Goal: Task Accomplishment & Management: Complete application form

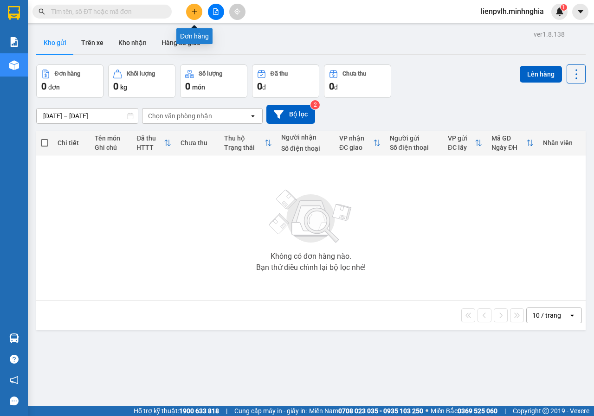
click at [192, 11] on icon "plus" at bounding box center [194, 11] width 6 height 6
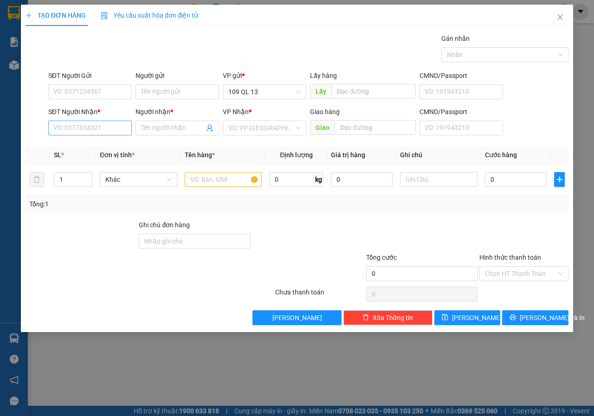
click at [78, 119] on div "SĐT Người Nhận *" at bounding box center [90, 114] width 84 height 14
click at [78, 135] on input "SĐT Người Nhận *" at bounding box center [90, 128] width 84 height 15
click at [114, 163] on div "0966424227 - NGUYÊN" at bounding box center [93, 161] width 78 height 10
type input "0966424227"
type input "NGUYÊN"
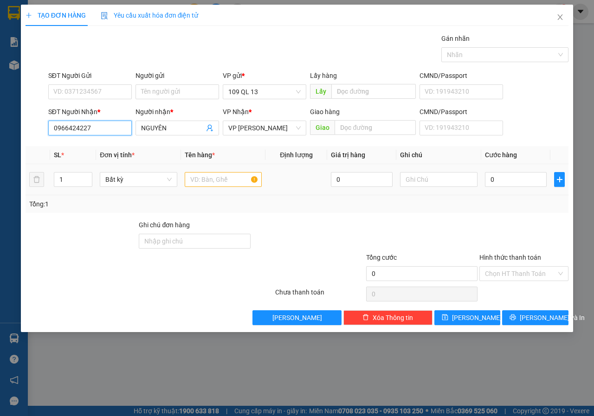
type input "0966424227"
click at [219, 184] on input "text" at bounding box center [224, 179] width 78 height 15
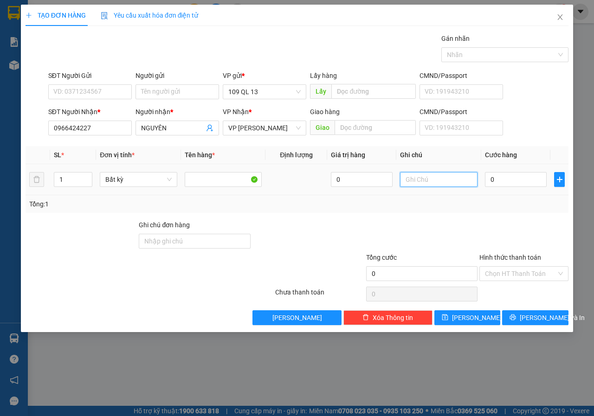
click at [471, 185] on input "text" at bounding box center [439, 179] width 78 height 15
type input "1 TÚM TRẮNG - CHẢ"
type input "4"
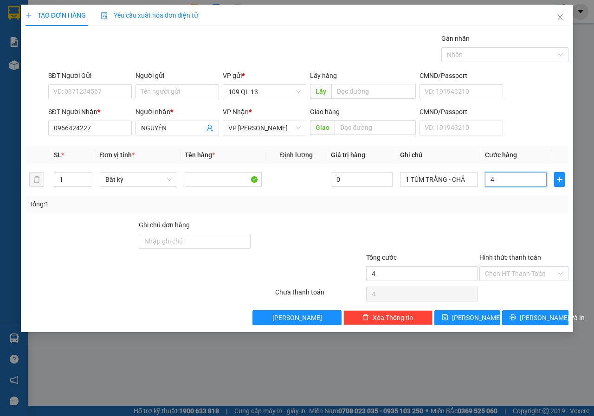
type input "40"
type input "40.000"
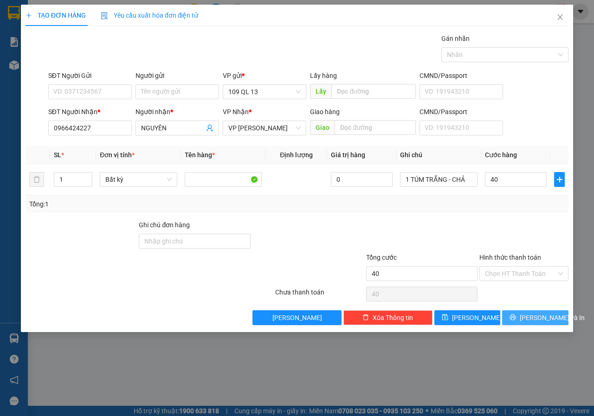
type input "40.000"
click at [541, 316] on span "[PERSON_NAME] và In" at bounding box center [552, 318] width 65 height 10
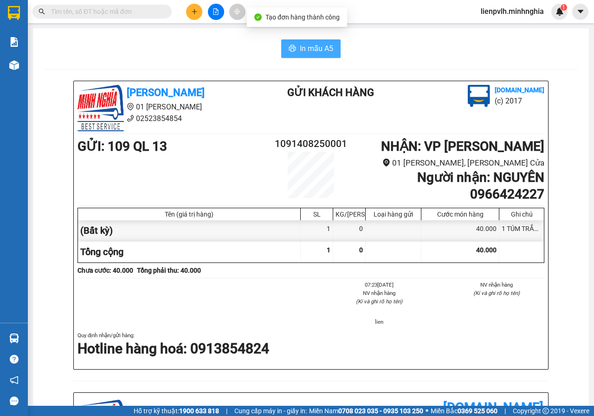
click at [300, 44] on span "In mẫu A5" at bounding box center [316, 49] width 33 height 12
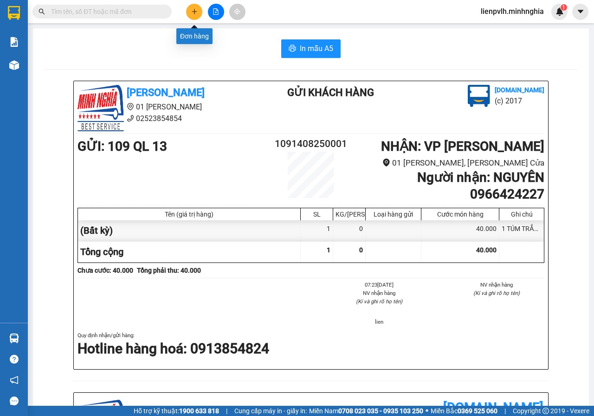
click at [195, 13] on icon "plus" at bounding box center [194, 11] width 6 height 6
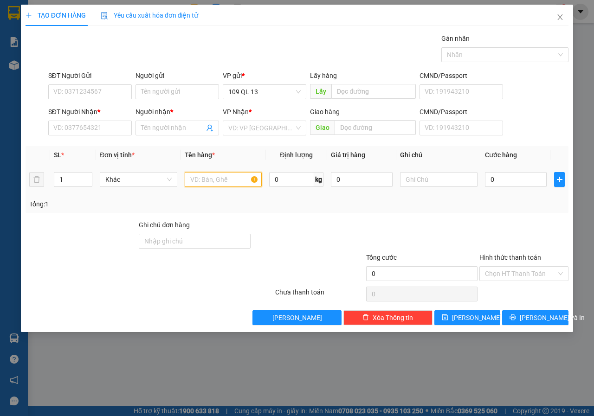
click at [236, 175] on input "text" at bounding box center [224, 179] width 78 height 15
click at [84, 124] on input "SĐT Người Nhận *" at bounding box center [90, 128] width 84 height 15
click at [418, 176] on input "text" at bounding box center [439, 179] width 78 height 15
type input "1 TÚM TRẮNG"
click at [95, 117] on div "SĐT Người Nhận *" at bounding box center [90, 114] width 84 height 14
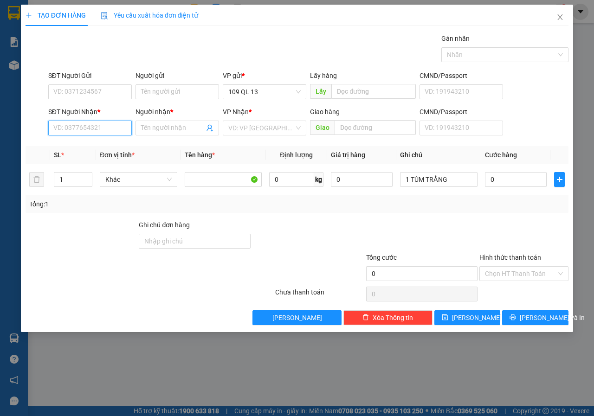
click at [96, 124] on input "SĐT Người Nhận *" at bounding box center [90, 128] width 84 height 15
type input "0334541484"
click at [111, 150] on div "0334541484 - A HOÀNG" at bounding box center [90, 147] width 72 height 10
type input "A HOÀNG"
type input "0334541484"
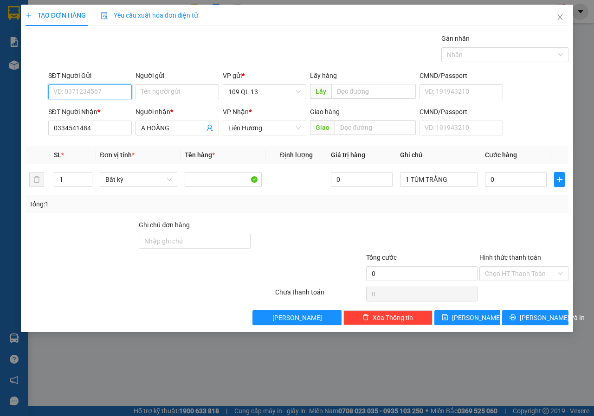
click at [71, 91] on input "SĐT Người Gửi" at bounding box center [90, 91] width 84 height 15
click at [104, 110] on div "0909721166 - THỦY" at bounding box center [90, 110] width 72 height 10
type input "0909721166"
type input "THỦY"
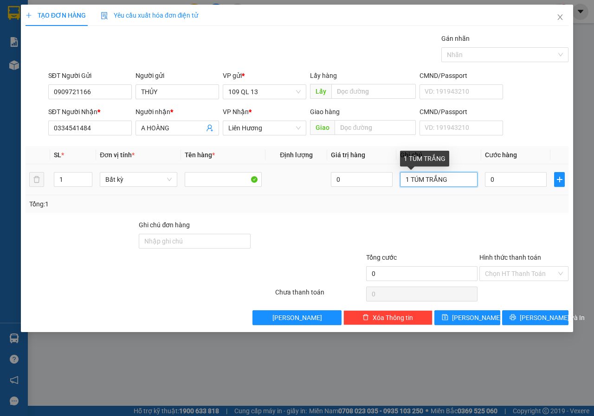
click at [463, 177] on input "1 TÚM TRẮNG" at bounding box center [439, 179] width 78 height 15
type input "1 TÚM TRẮNG-THÍNH"
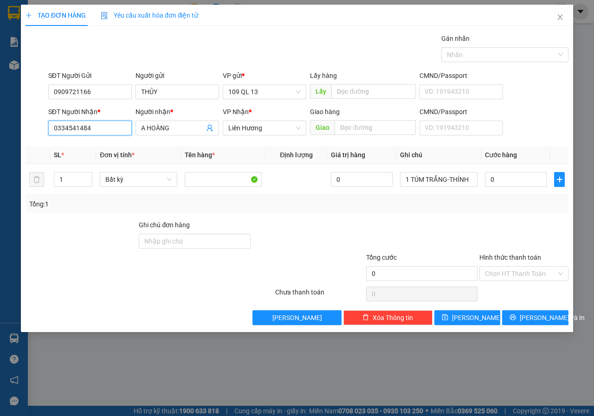
drag, startPoint x: 88, startPoint y: 129, endPoint x: 32, endPoint y: 132, distance: 55.3
click at [32, 132] on div "SĐT Người Nhận * 0334541484 Người nhận * A HOÀNG VP Nhận * Liên Hương Giao hàng…" at bounding box center [297, 123] width 545 height 32
click at [504, 181] on input "0" at bounding box center [516, 179] width 62 height 15
type input "3"
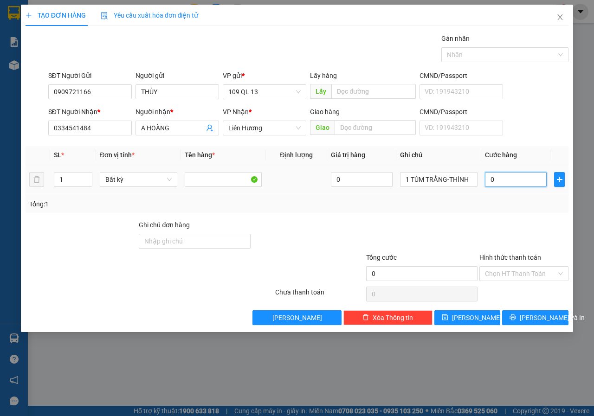
type input "3"
type input "30"
type input "30.000"
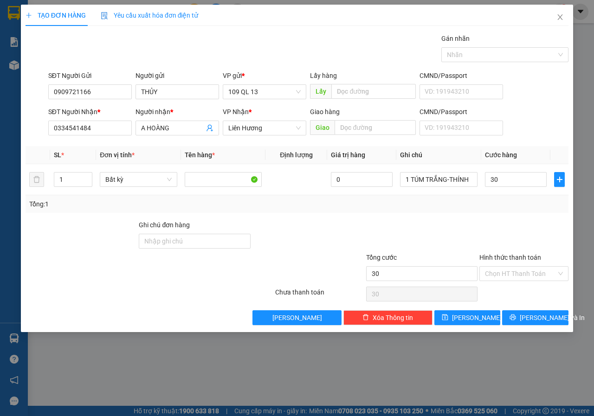
type input "30.000"
click at [480, 224] on div at bounding box center [524, 236] width 91 height 32
click at [545, 322] on span "[PERSON_NAME] và In" at bounding box center [552, 318] width 65 height 10
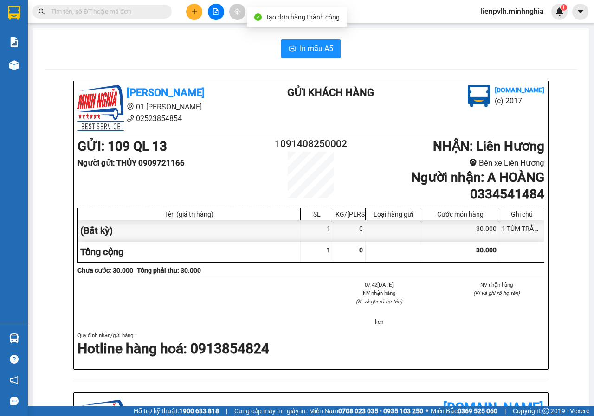
click at [323, 29] on div "In mẫu A5 [PERSON_NAME] 01 Đinh Tiên Hoàng 02523854854 Gửi khách hàng [DOMAIN_N…" at bounding box center [311, 387] width 556 height 719
click at [320, 49] on span "In mẫu A5" at bounding box center [316, 49] width 33 height 12
click at [190, 11] on button at bounding box center [194, 12] width 16 height 16
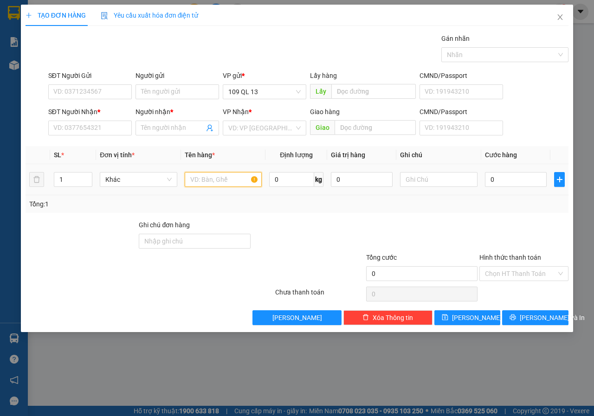
click at [220, 181] on input "text" at bounding box center [224, 179] width 78 height 15
click at [89, 132] on input "SĐT Người Nhận *" at bounding box center [90, 128] width 84 height 15
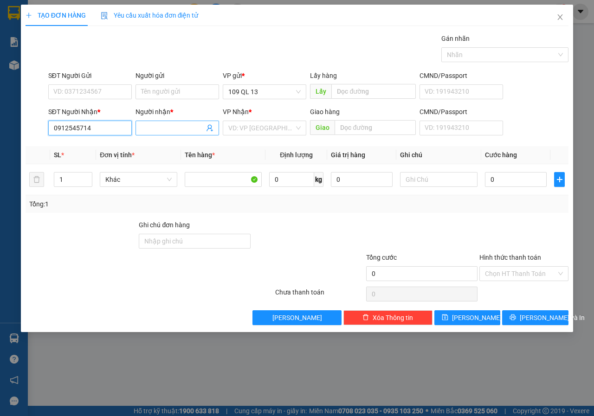
type input "0912545714"
click at [162, 127] on input "Người nhận *" at bounding box center [172, 128] width 63 height 10
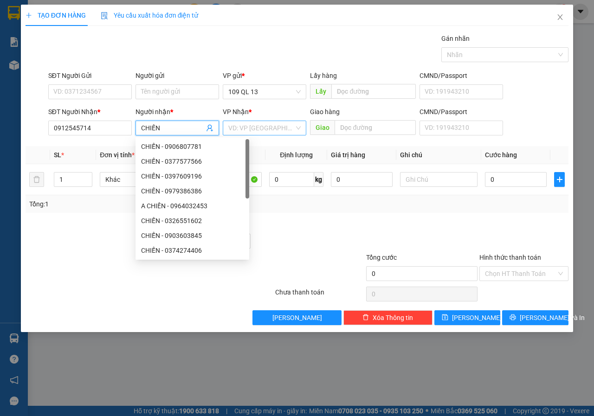
click at [297, 129] on div "VD: VP [GEOGRAPHIC_DATA]" at bounding box center [265, 128] width 84 height 15
type input "CHIẾN"
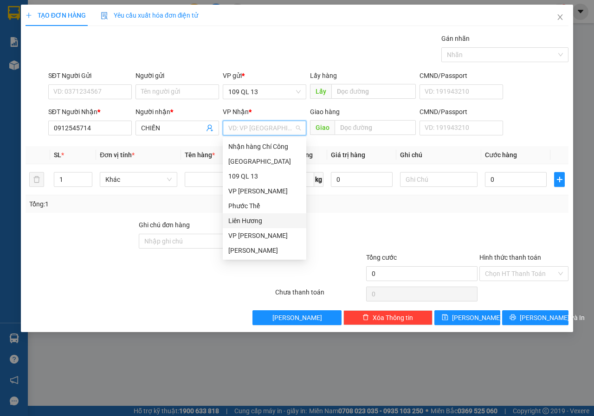
click at [250, 216] on div "Liên Hương" at bounding box center [264, 221] width 72 height 10
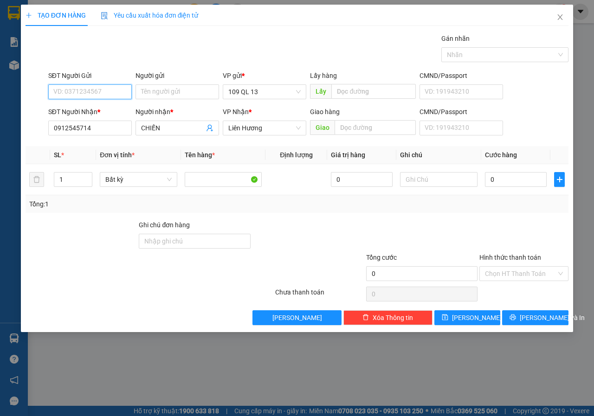
click at [98, 97] on input "SĐT Người Gửi" at bounding box center [90, 91] width 84 height 15
click at [99, 95] on input "SĐT Người Gửi" at bounding box center [90, 91] width 84 height 15
type input "0367338676"
click at [441, 180] on input "text" at bounding box center [439, 179] width 78 height 15
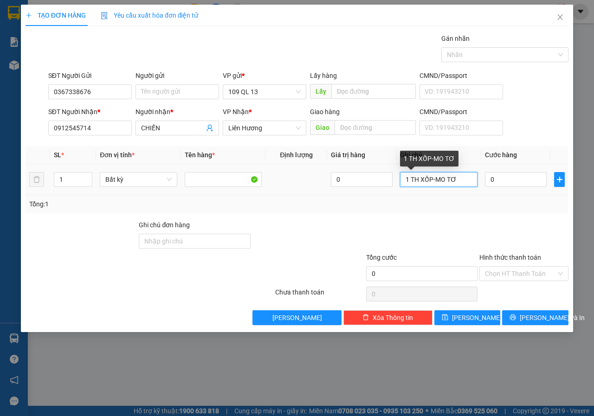
click at [447, 180] on input "1 TH XỐP-MO TƠ" at bounding box center [439, 179] width 78 height 15
type input "1 TH XỐP-MÔ TƠ"
click at [511, 174] on input "0" at bounding box center [516, 179] width 62 height 15
type input "5"
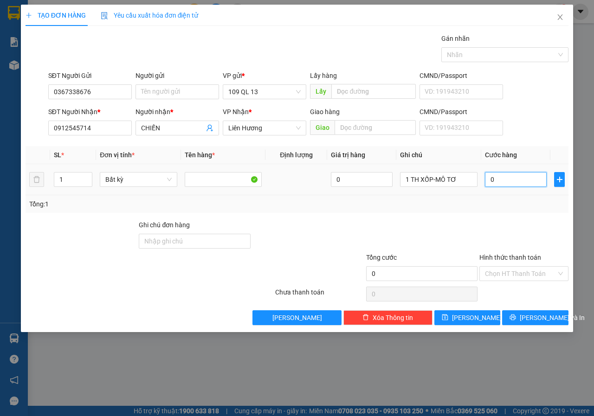
type input "5"
type input "50"
type input "50.000"
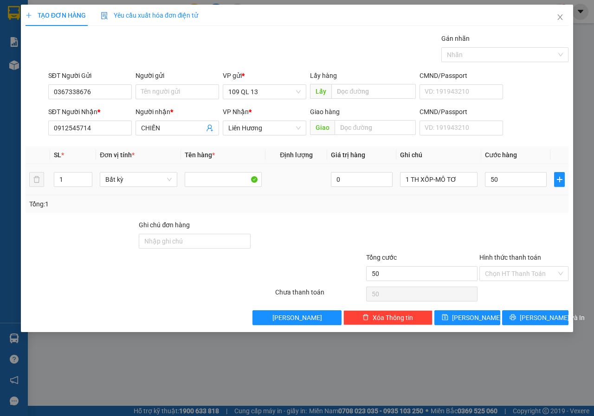
type input "50.000"
click at [507, 200] on div "Tổng: 1" at bounding box center [297, 204] width 536 height 10
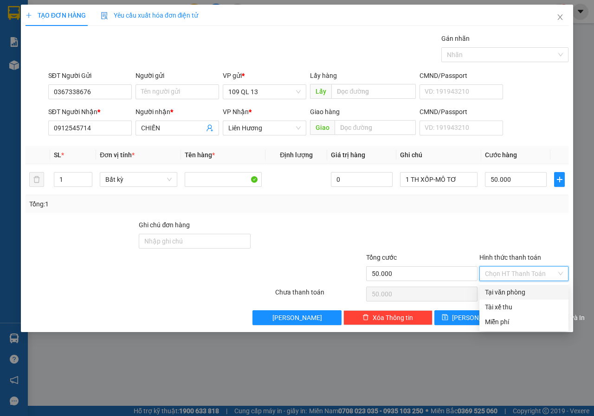
click at [521, 272] on input "Hình thức thanh toán" at bounding box center [520, 274] width 71 height 14
click at [508, 294] on div "Tại văn phòng" at bounding box center [524, 292] width 78 height 10
type input "0"
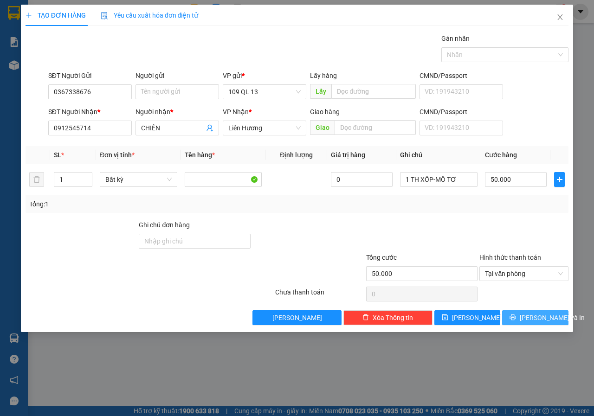
click at [549, 323] on button "[PERSON_NAME] và In" at bounding box center [535, 318] width 66 height 15
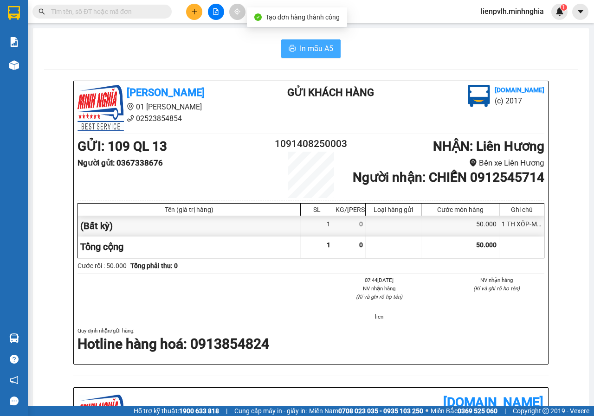
click at [317, 53] on span "In mẫu A5" at bounding box center [316, 49] width 33 height 12
click at [393, 186] on h1 "Người nhận : CHIẾN 0912545714" at bounding box center [447, 177] width 195 height 17
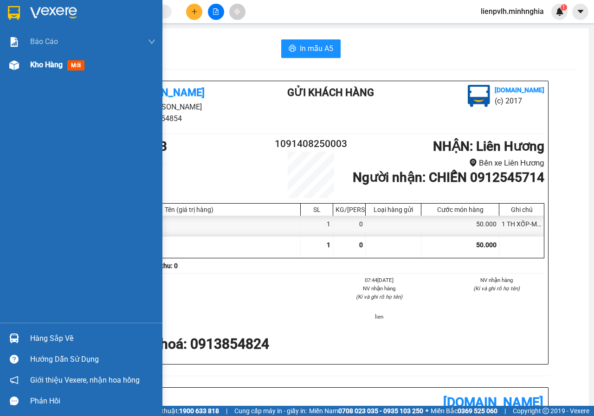
click at [44, 62] on span "Kho hàng" at bounding box center [46, 64] width 32 height 9
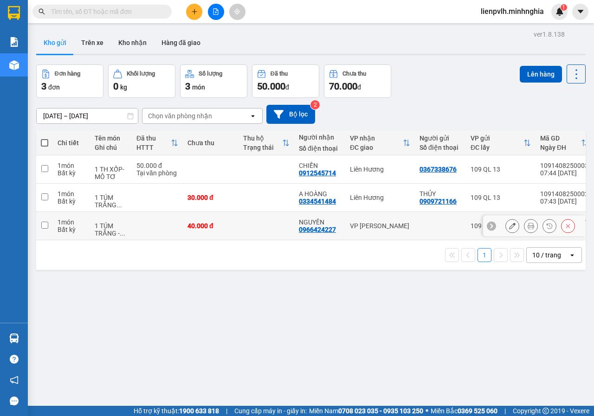
click at [46, 224] on input "checkbox" at bounding box center [44, 225] width 7 height 7
checkbox input "true"
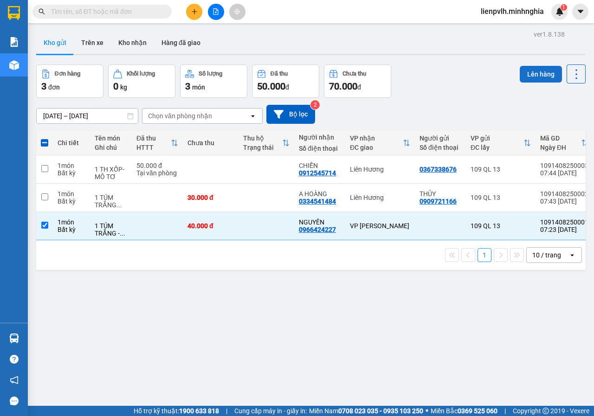
click at [541, 76] on button "Lên hàng" at bounding box center [541, 74] width 42 height 17
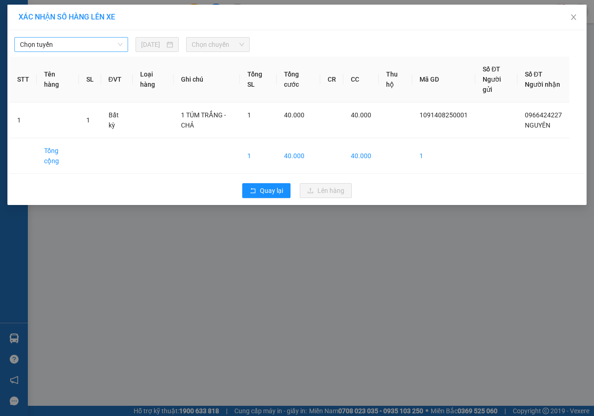
click at [58, 48] on span "Chọn tuyến" at bounding box center [71, 45] width 103 height 14
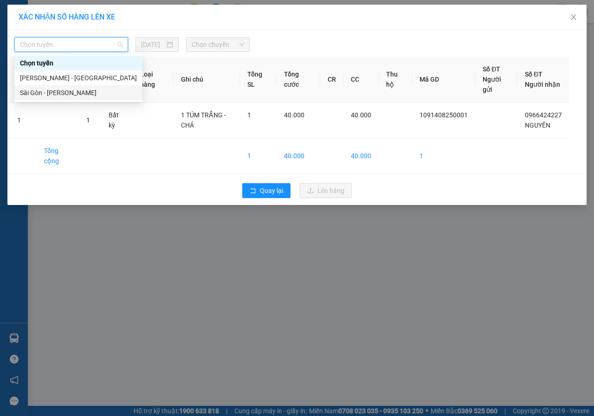
click at [60, 88] on div "Sài Gòn - [PERSON_NAME]" at bounding box center [78, 93] width 117 height 10
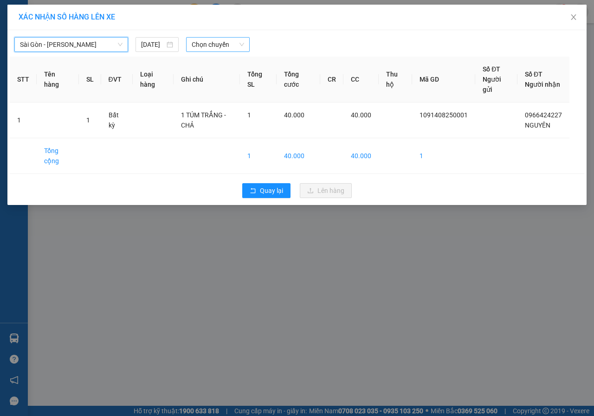
click at [219, 44] on span "Chọn chuyến" at bounding box center [218, 45] width 52 height 14
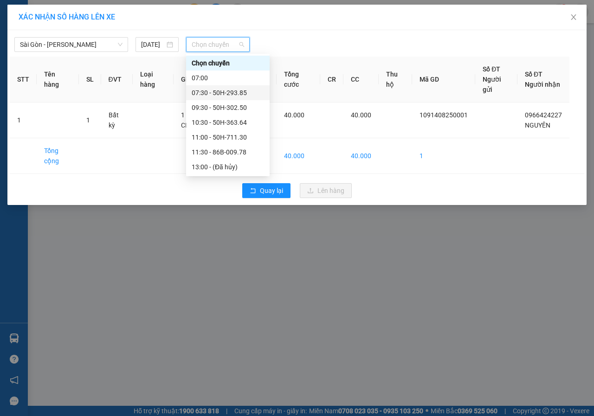
click at [227, 92] on div "07:30 - 50H-293.85" at bounding box center [228, 93] width 72 height 10
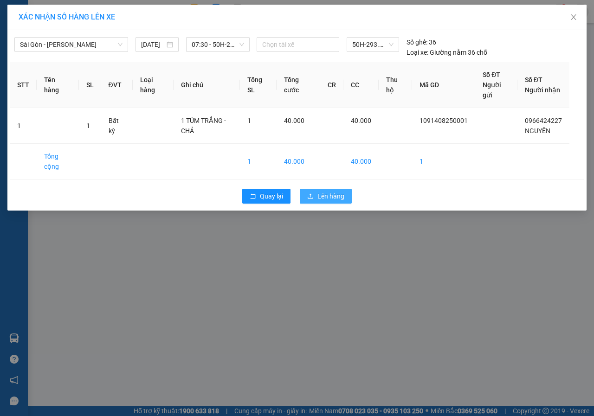
click at [331, 194] on span "Lên hàng" at bounding box center [331, 196] width 27 height 10
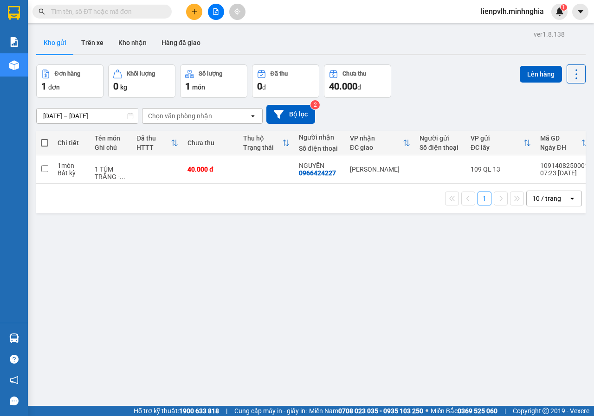
click at [157, 10] on input "text" at bounding box center [106, 11] width 110 height 10
paste input "0334541484"
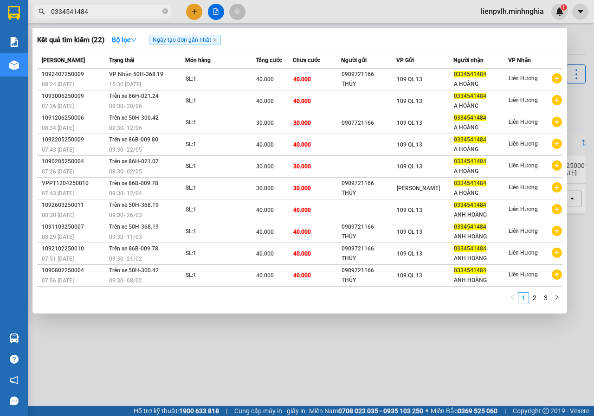
type input "0334541484"
